Goal: Check status: Check status

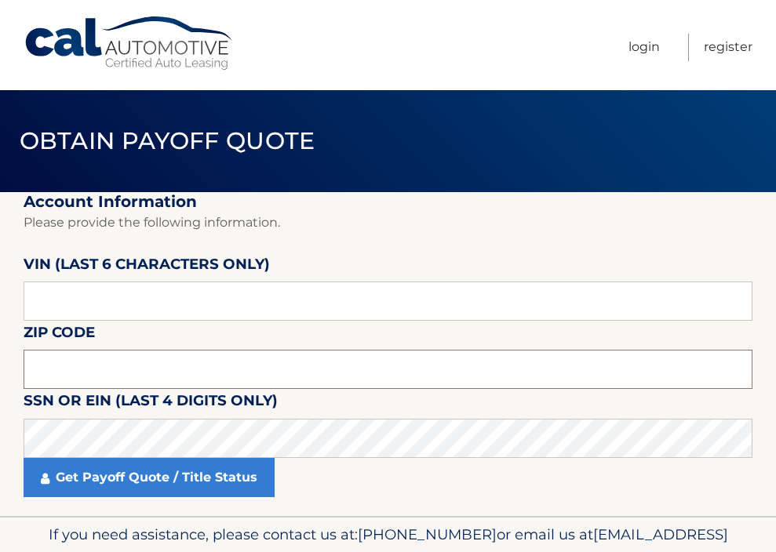
click at [87, 369] on input "text" at bounding box center [388, 369] width 729 height 39
type input "07735"
click at [91, 296] on input "text" at bounding box center [388, 301] width 729 height 39
type input "651954"
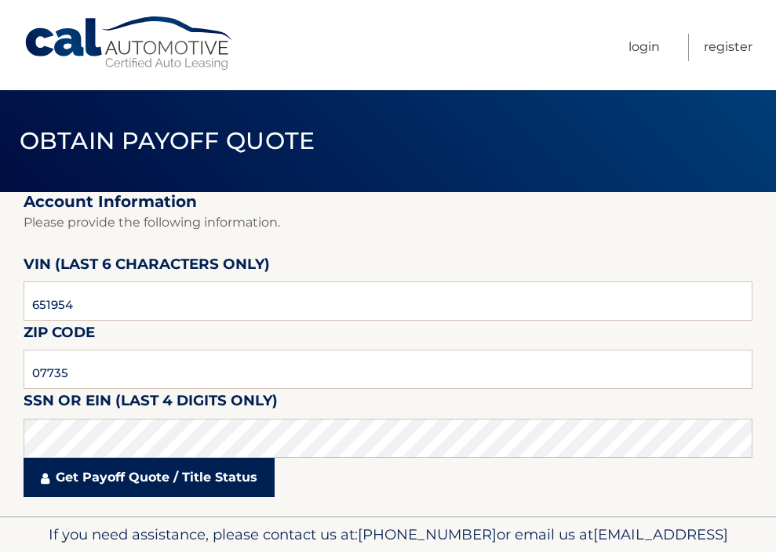
click at [97, 479] on link "Get Payoff Quote / Title Status" at bounding box center [149, 477] width 251 height 39
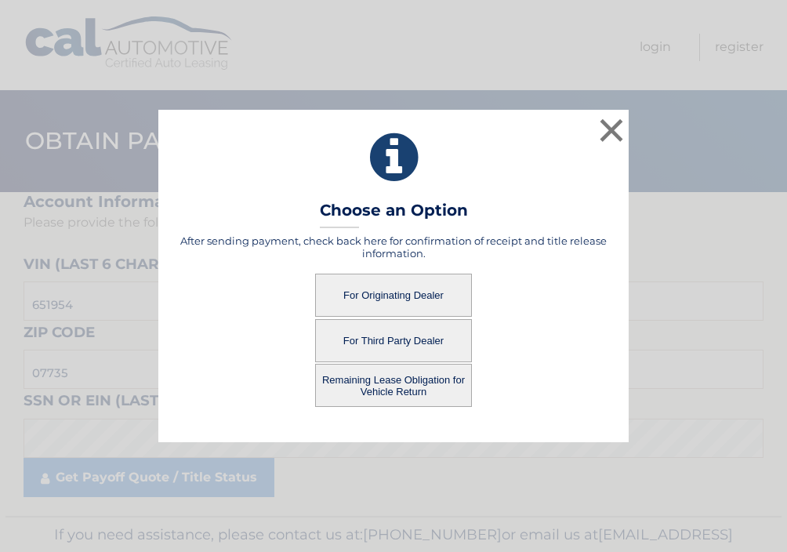
click at [382, 296] on button "For Originating Dealer" at bounding box center [393, 295] width 157 height 43
click at [388, 303] on button "For Originating Dealer" at bounding box center [393, 295] width 157 height 43
